Goal: Navigation & Orientation: Find specific page/section

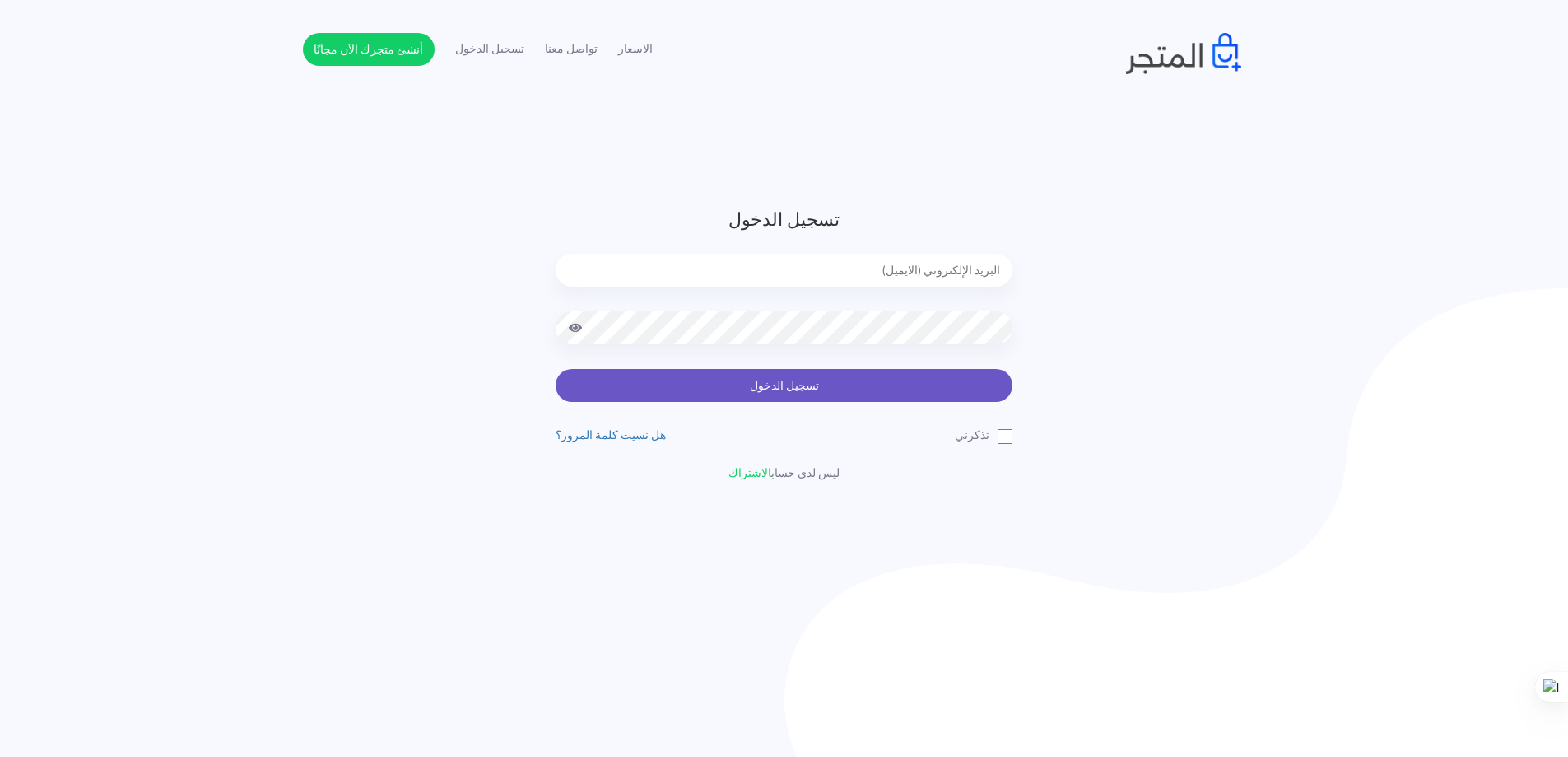
type input "[EMAIL_ADDRESS][DOMAIN_NAME]"
click at [814, 393] on button "تسجيل الدخول" at bounding box center [784, 385] width 457 height 33
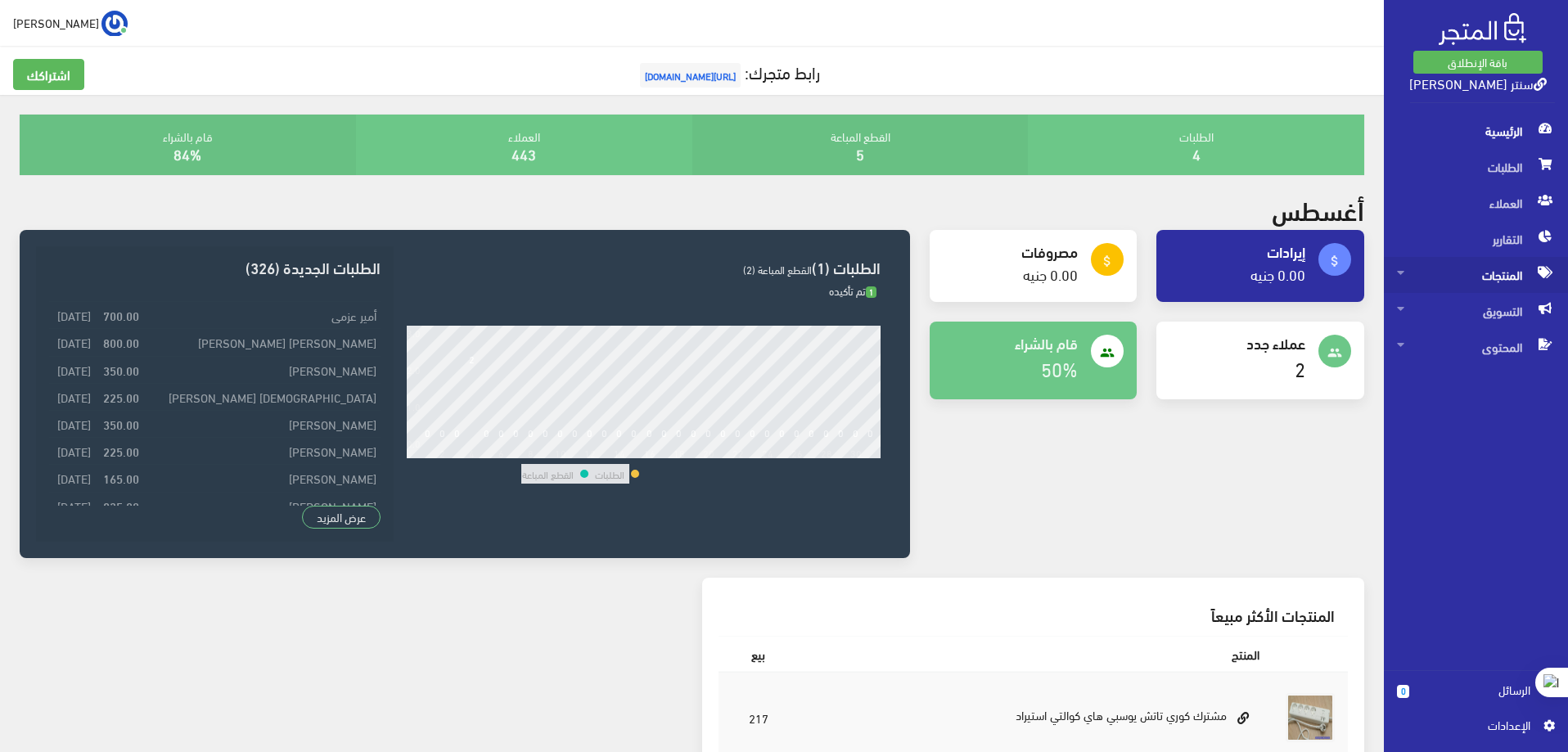
click at [1505, 276] on span "المنتجات" at bounding box center [1476, 274] width 158 height 36
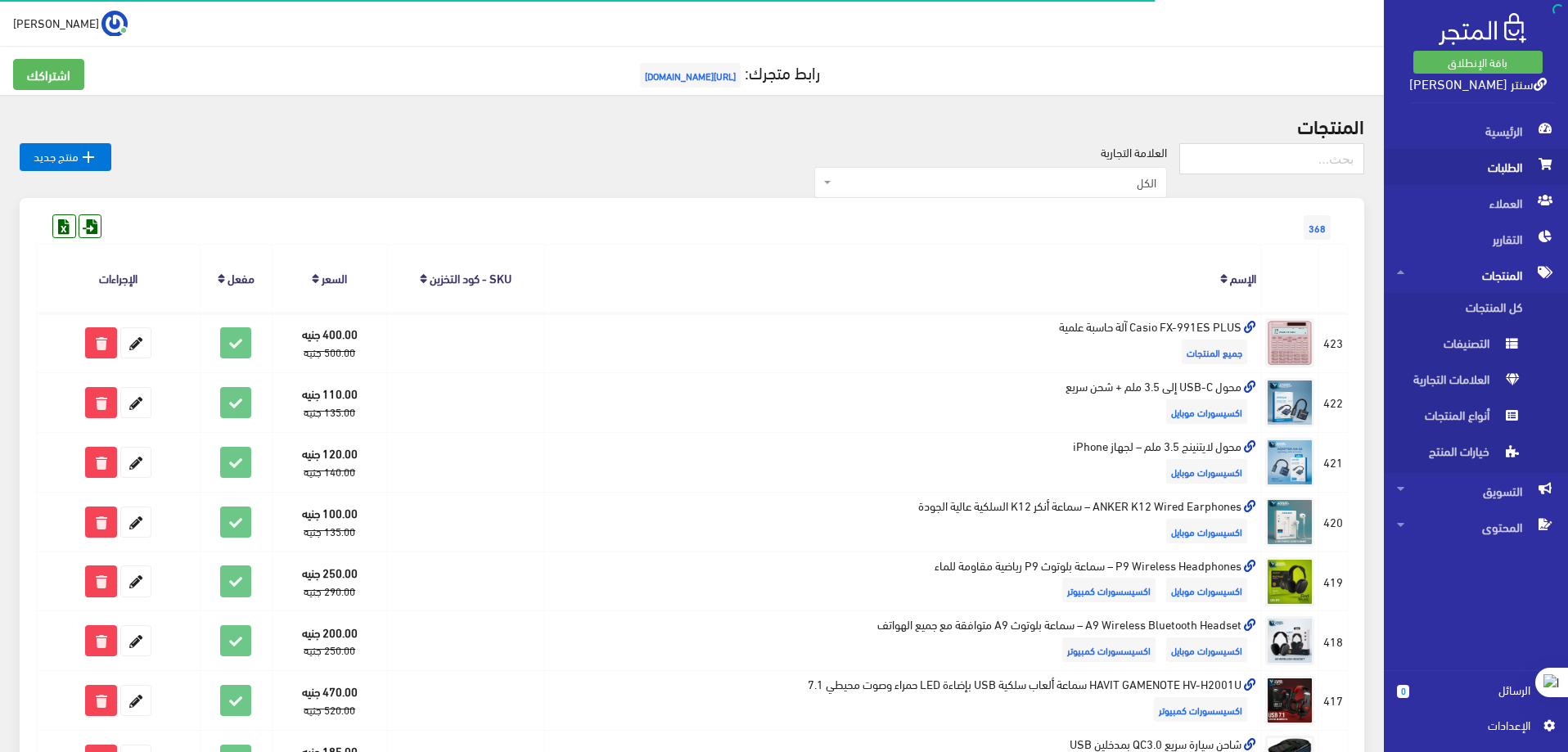
click at [1494, 157] on span "الطلبات" at bounding box center [1476, 167] width 158 height 36
